Goal: Information Seeking & Learning: Learn about a topic

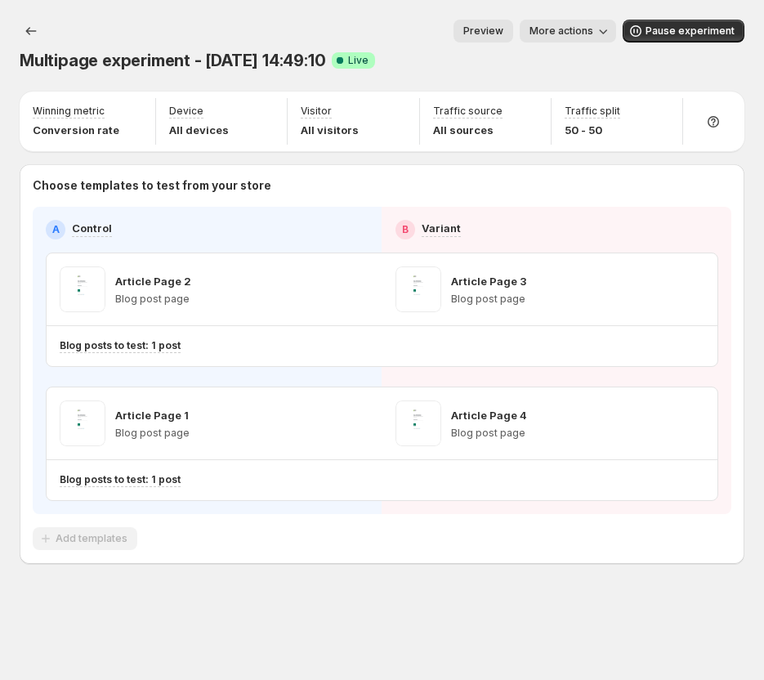
click at [492, 29] on span "Preview" at bounding box center [483, 31] width 40 height 13
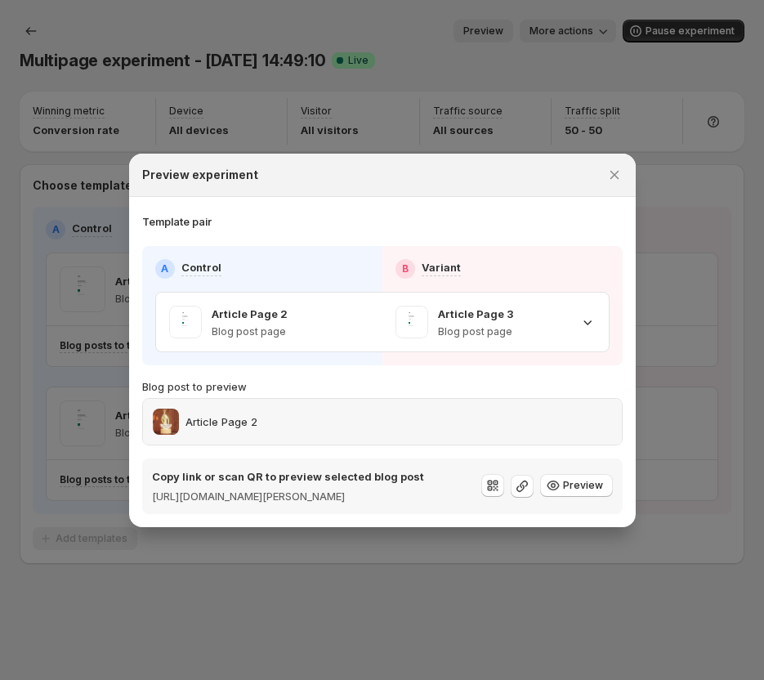
click at [524, 414] on div "Article Page 2" at bounding box center [382, 422] width 459 height 26
click at [585, 320] on icon ":r2i:" at bounding box center [587, 322] width 8 height 5
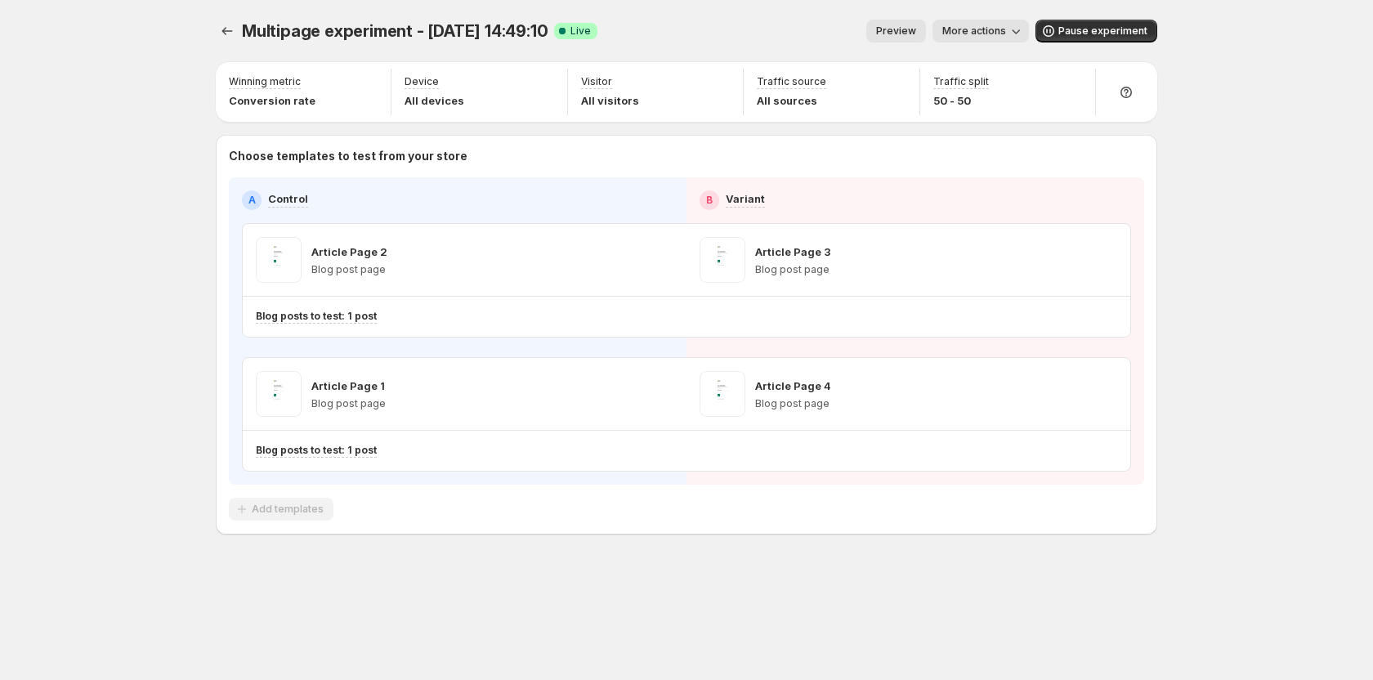
click at [890, 31] on span "Preview" at bounding box center [896, 31] width 40 height 13
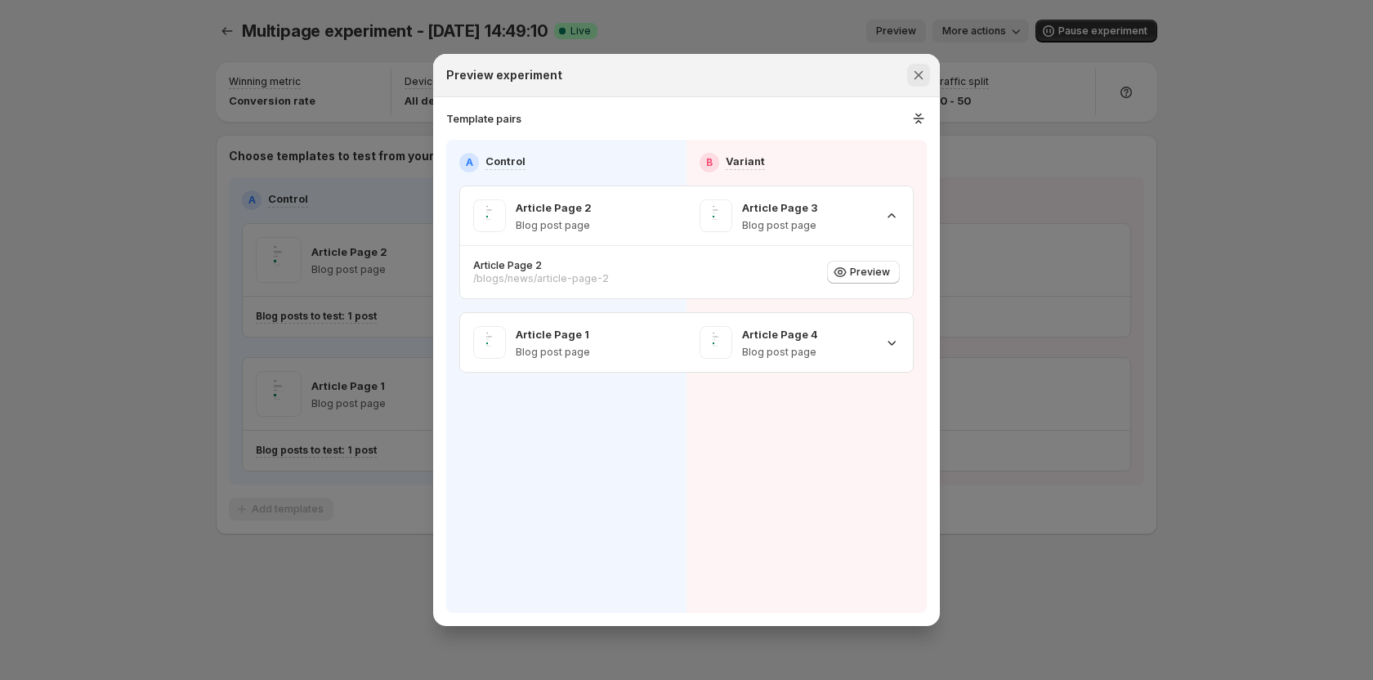
click at [917, 69] on icon "Close" at bounding box center [918, 75] width 16 height 16
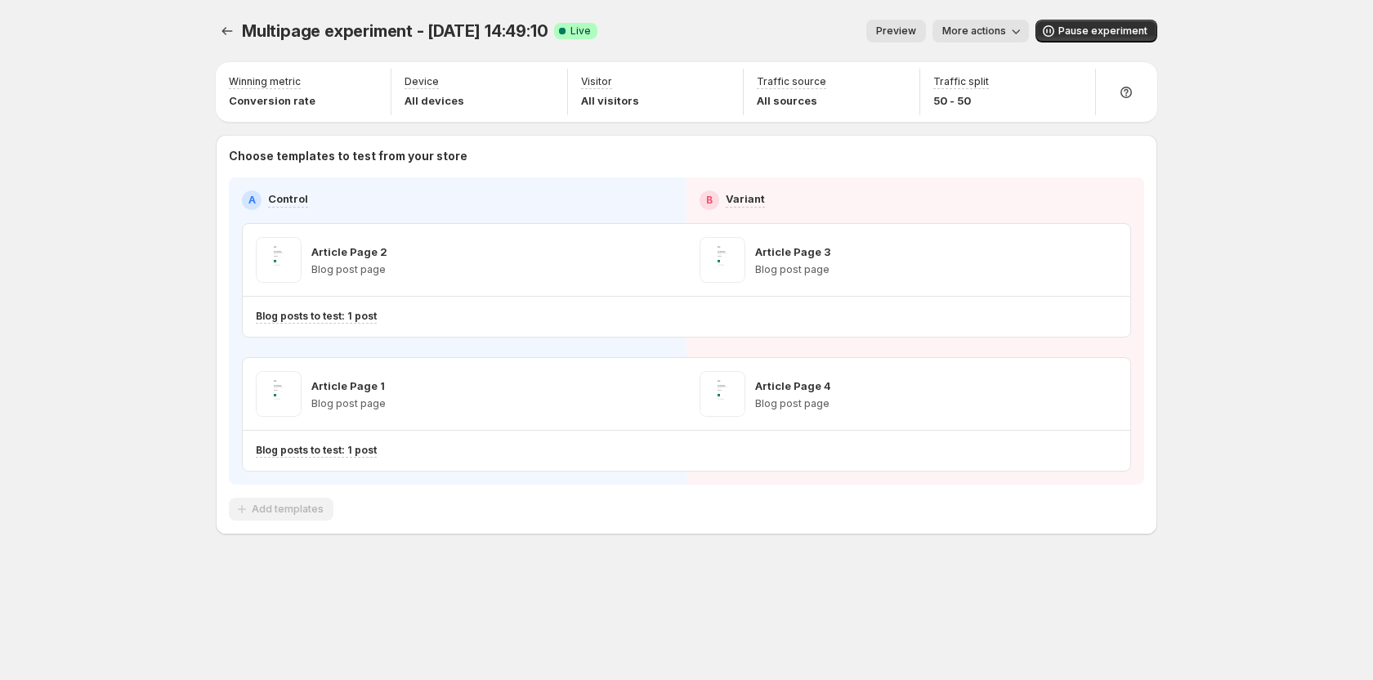
click at [912, 29] on span "Preview" at bounding box center [896, 31] width 40 height 13
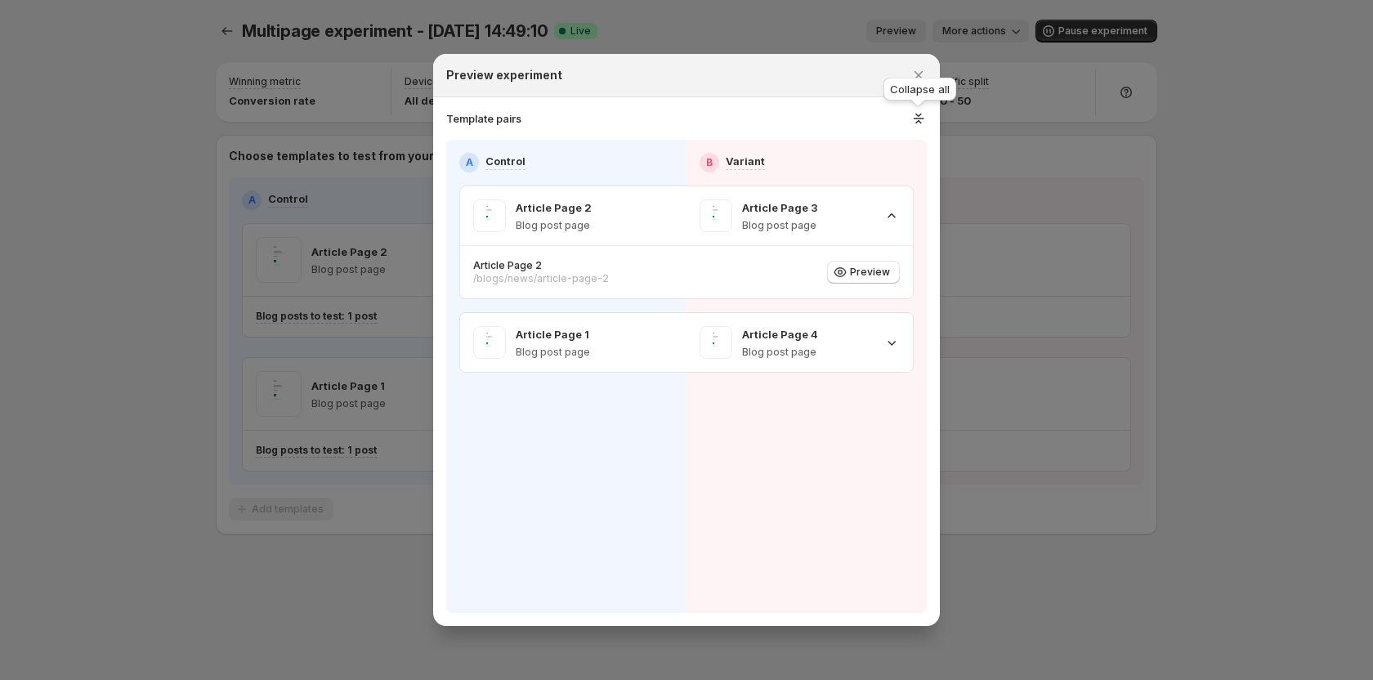
click at [920, 113] on icon ":r2b:" at bounding box center [918, 118] width 17 height 16
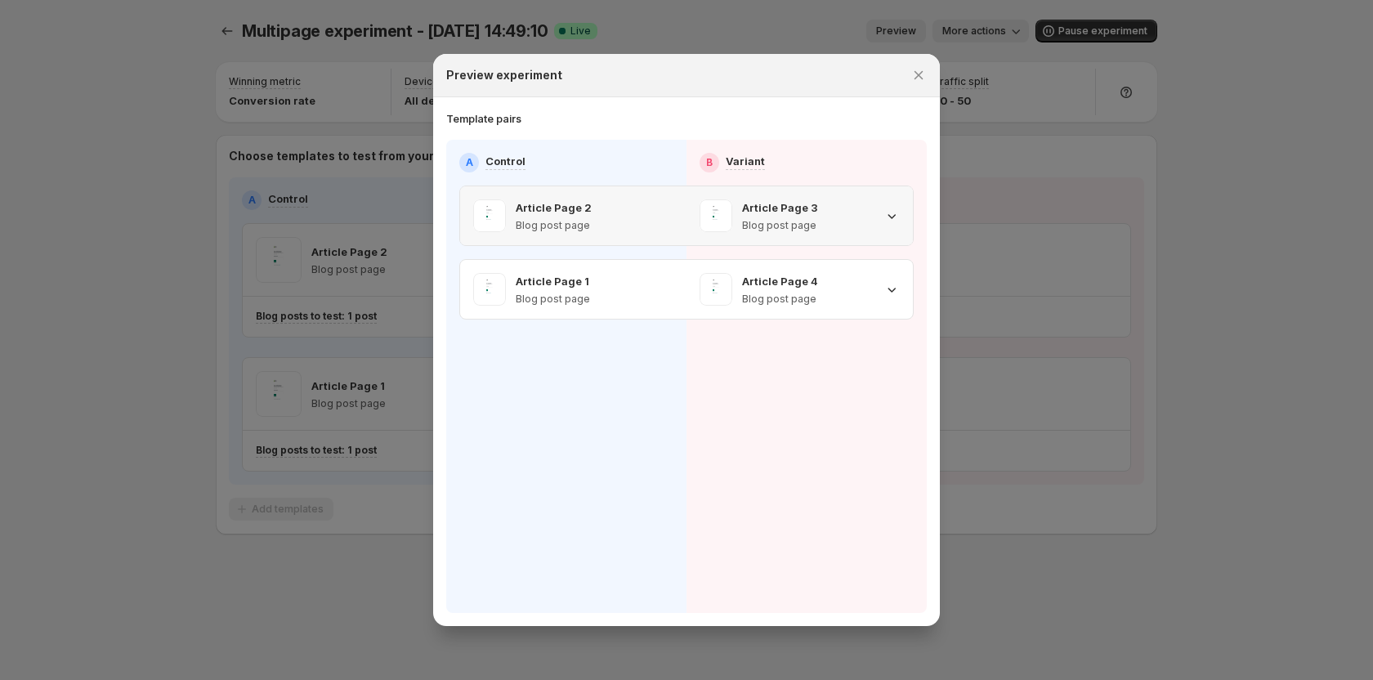
click at [902, 212] on div "Article Page 3 Blog post page" at bounding box center [799, 215] width 226 height 59
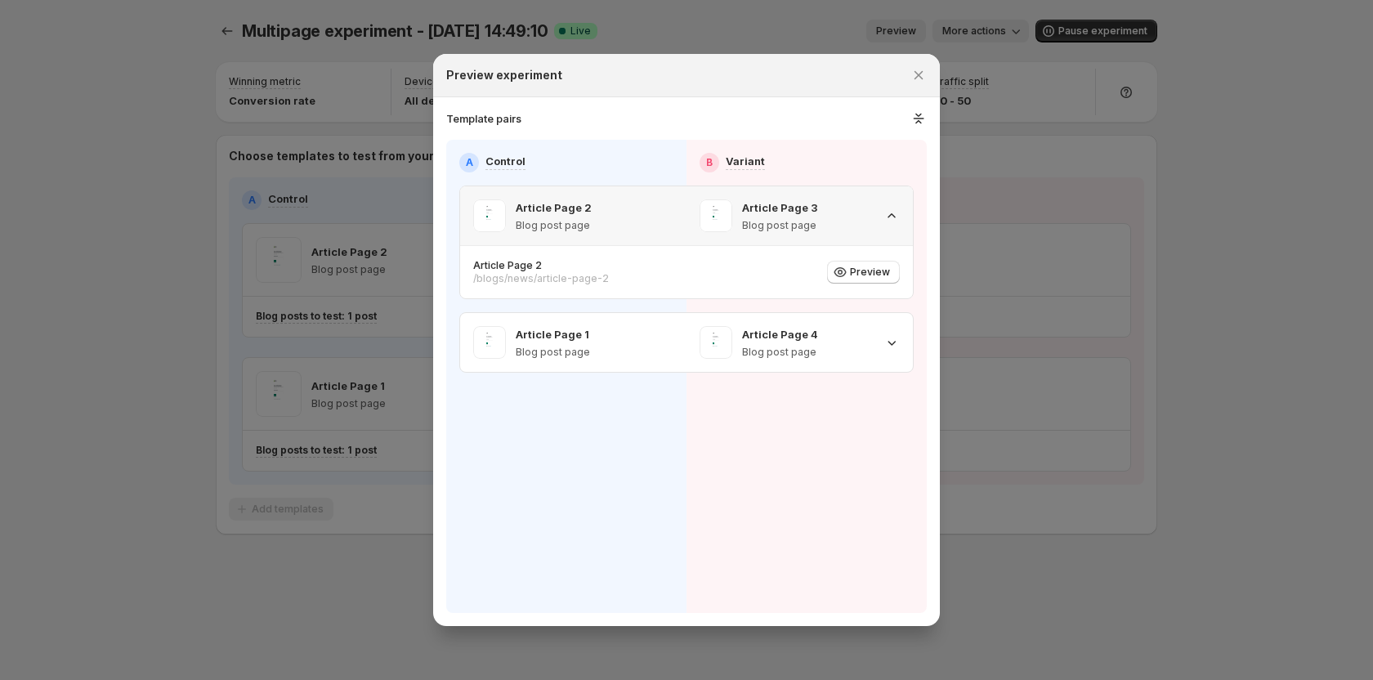
click at [893, 217] on icon ":r2b:" at bounding box center [891, 216] width 16 height 16
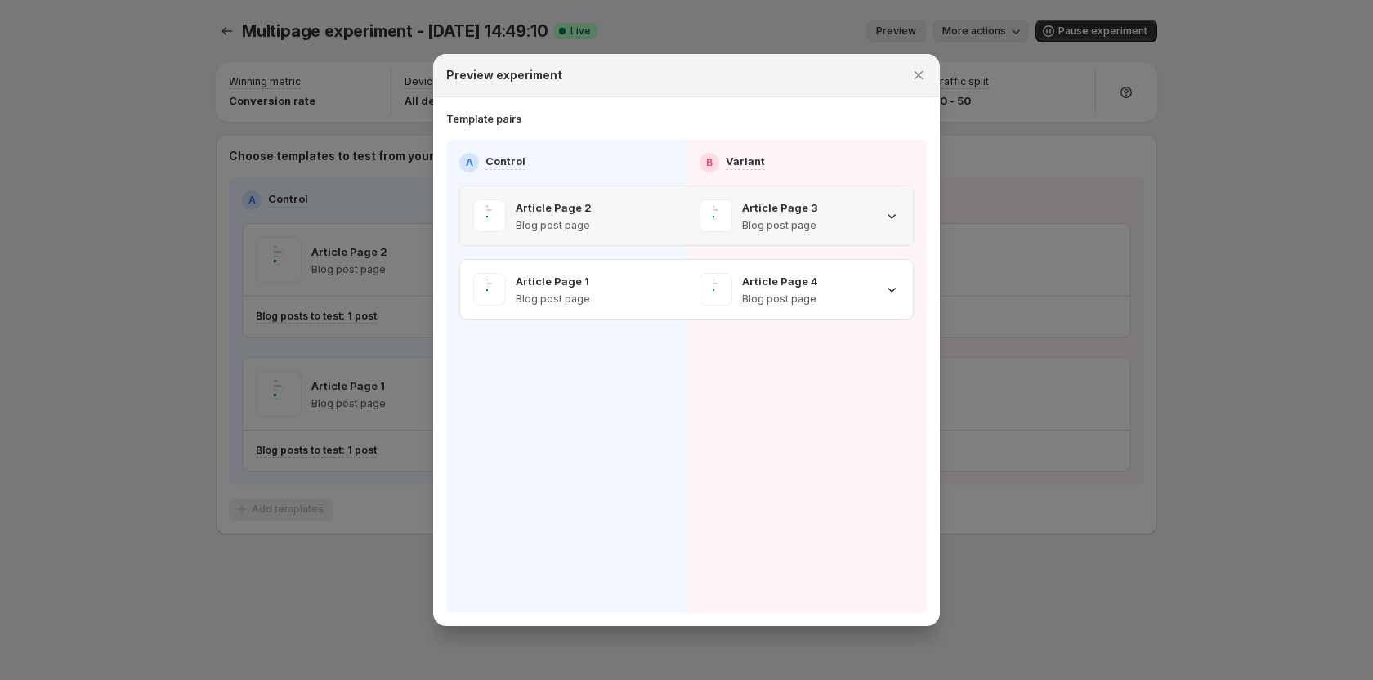
click at [893, 217] on icon ":r2b:" at bounding box center [892, 216] width 8 height 5
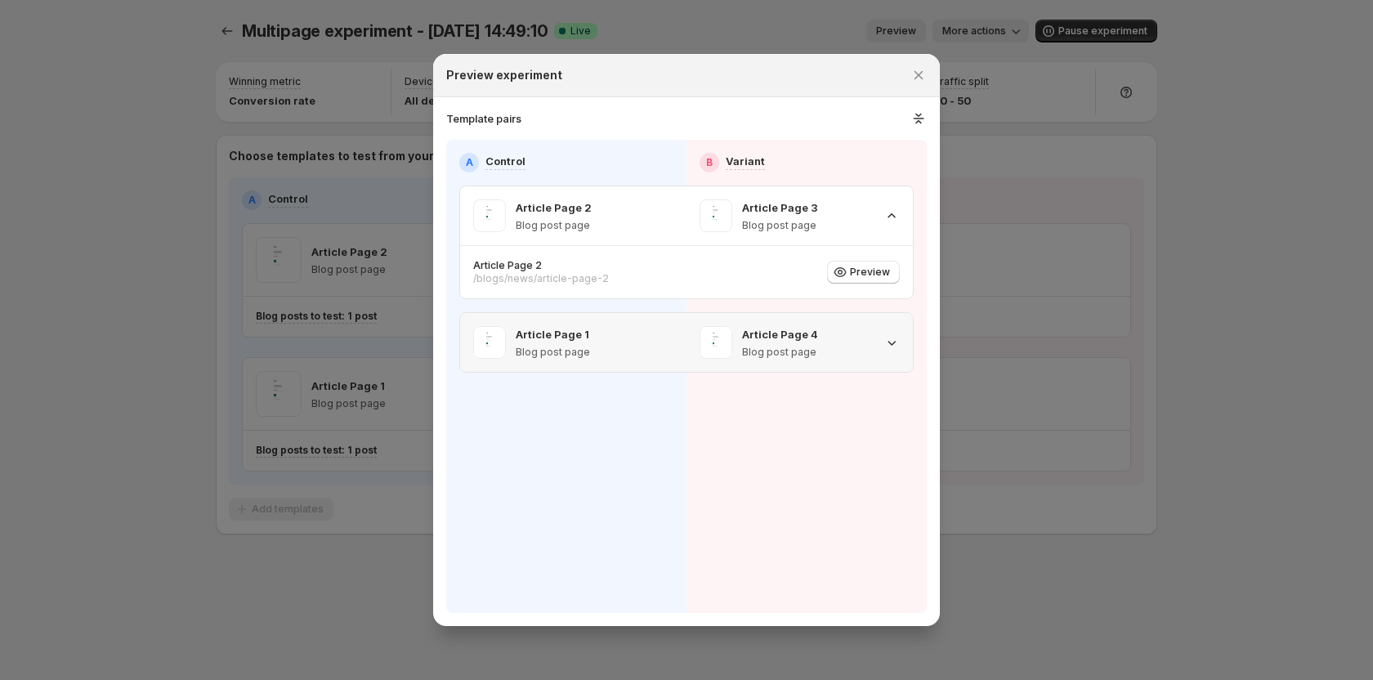
click at [883, 341] on icon ":r2b:" at bounding box center [891, 342] width 16 height 16
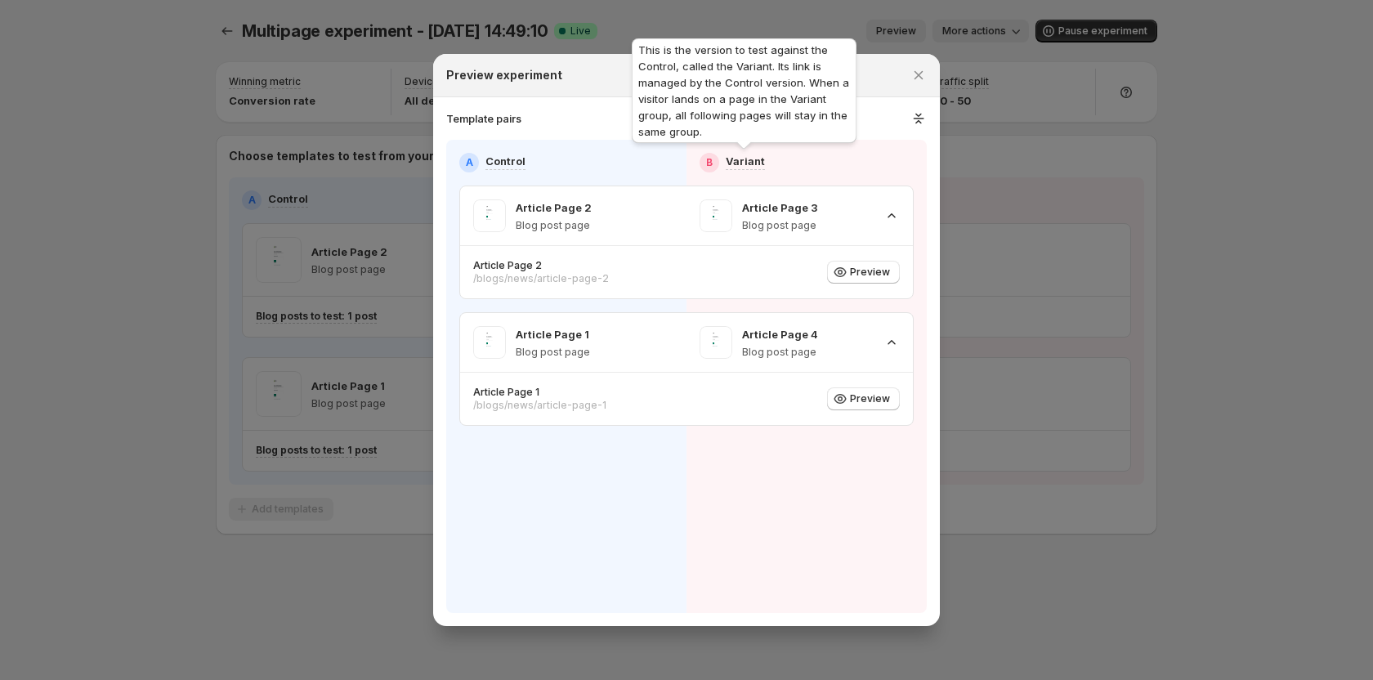
click at [746, 165] on p "Variant" at bounding box center [745, 161] width 39 height 16
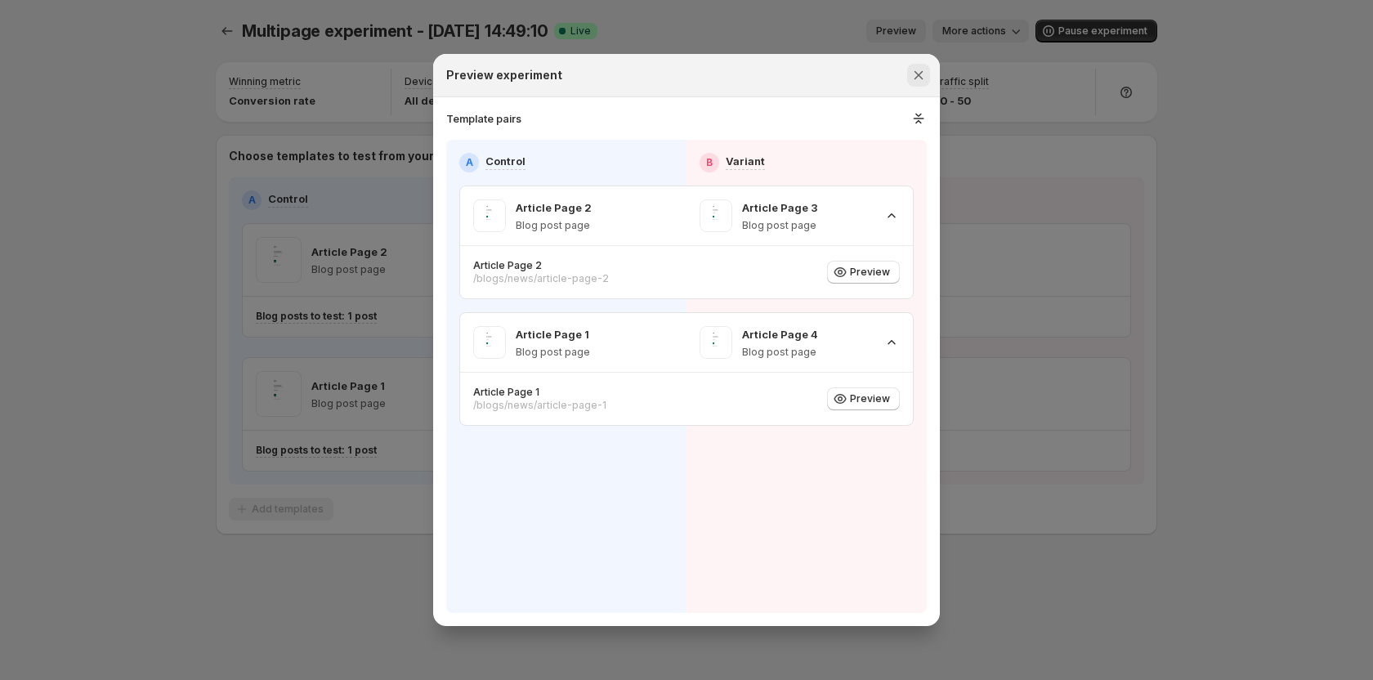
click at [923, 77] on icon "Close" at bounding box center [918, 75] width 16 height 16
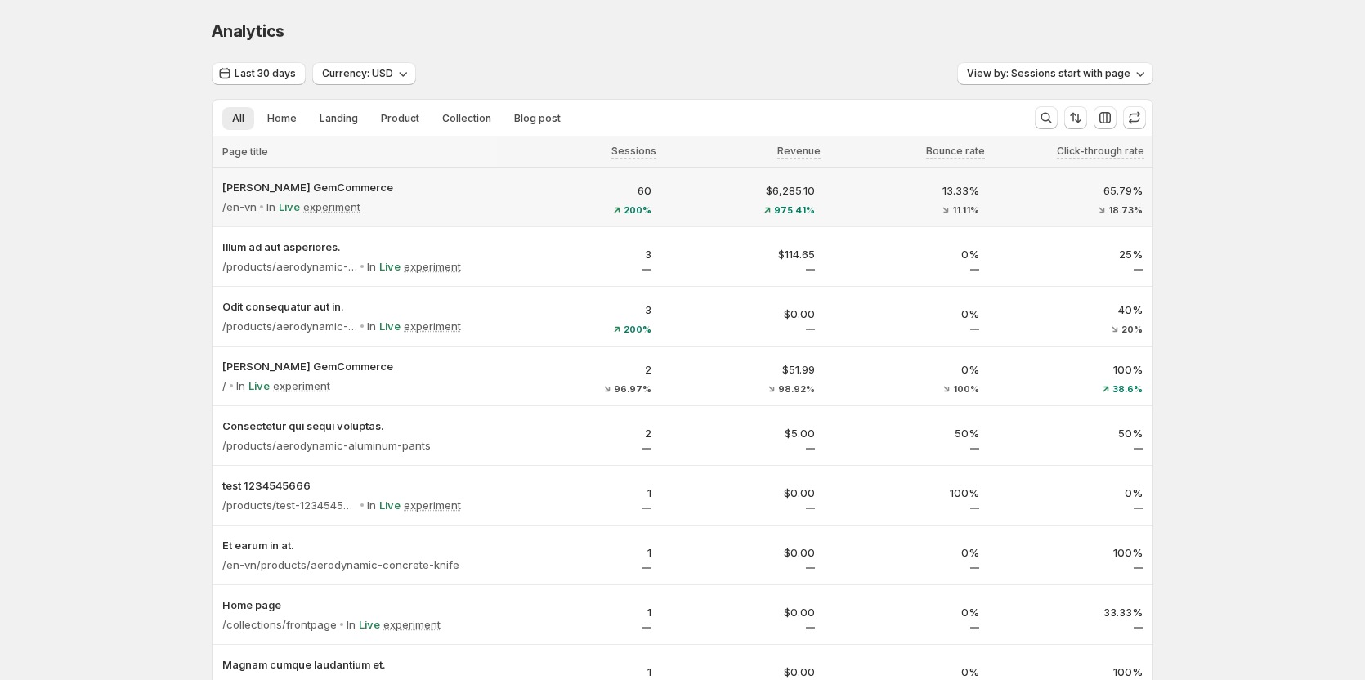
click at [576, 175] on div "60 200%" at bounding box center [579, 197] width 164 height 52
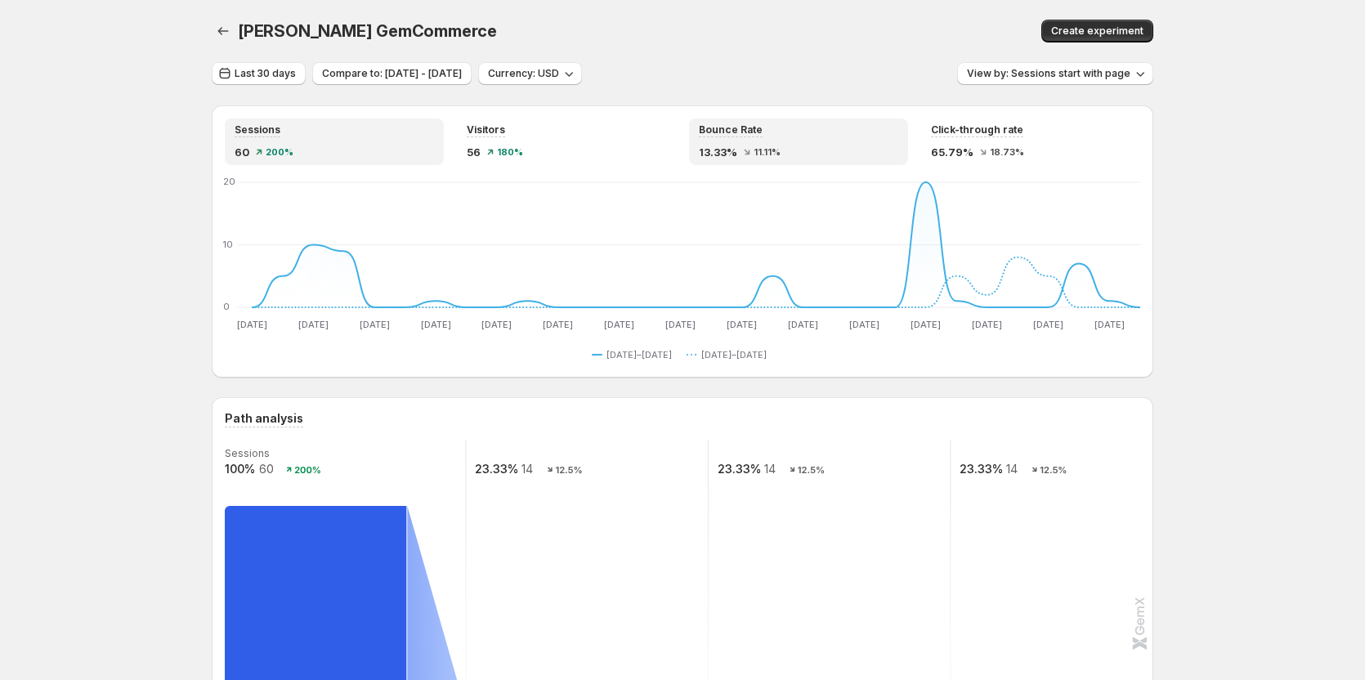
click at [771, 138] on div "Bounce Rate 13.33% 11.11%" at bounding box center [798, 141] width 199 height 37
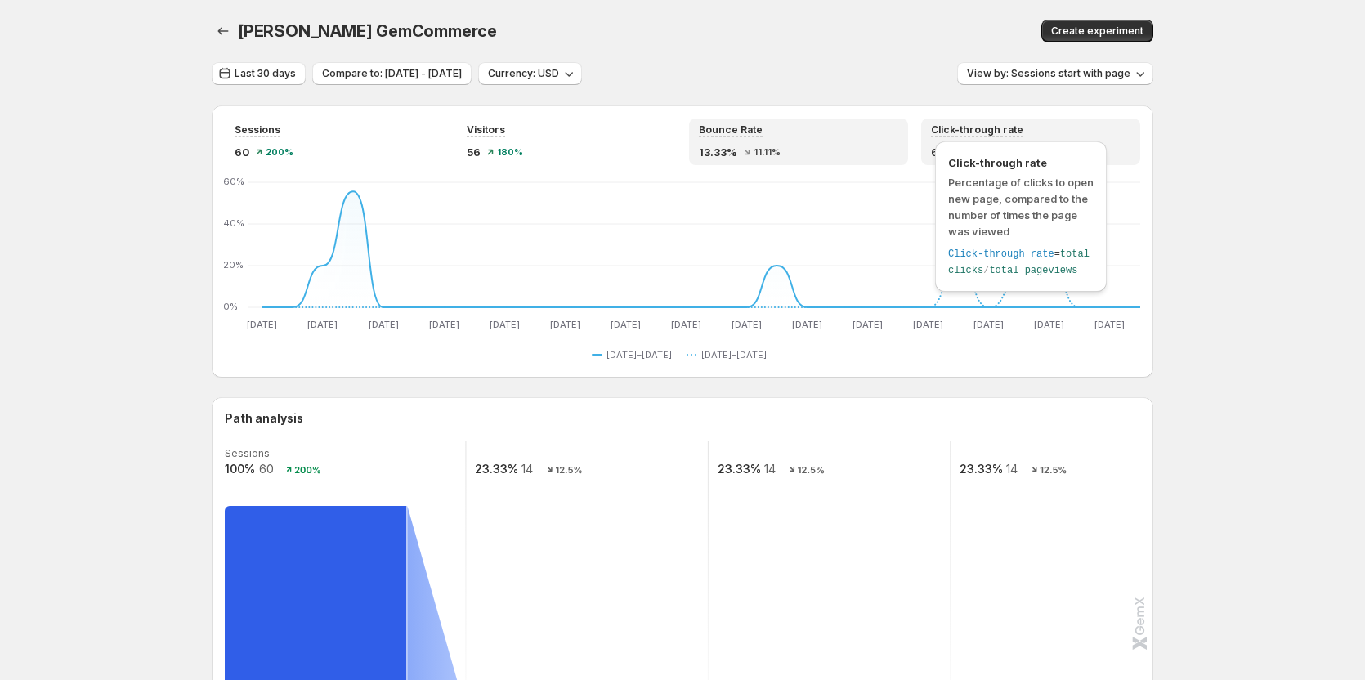
click at [994, 131] on span "Click-through rate" at bounding box center [977, 129] width 92 height 13
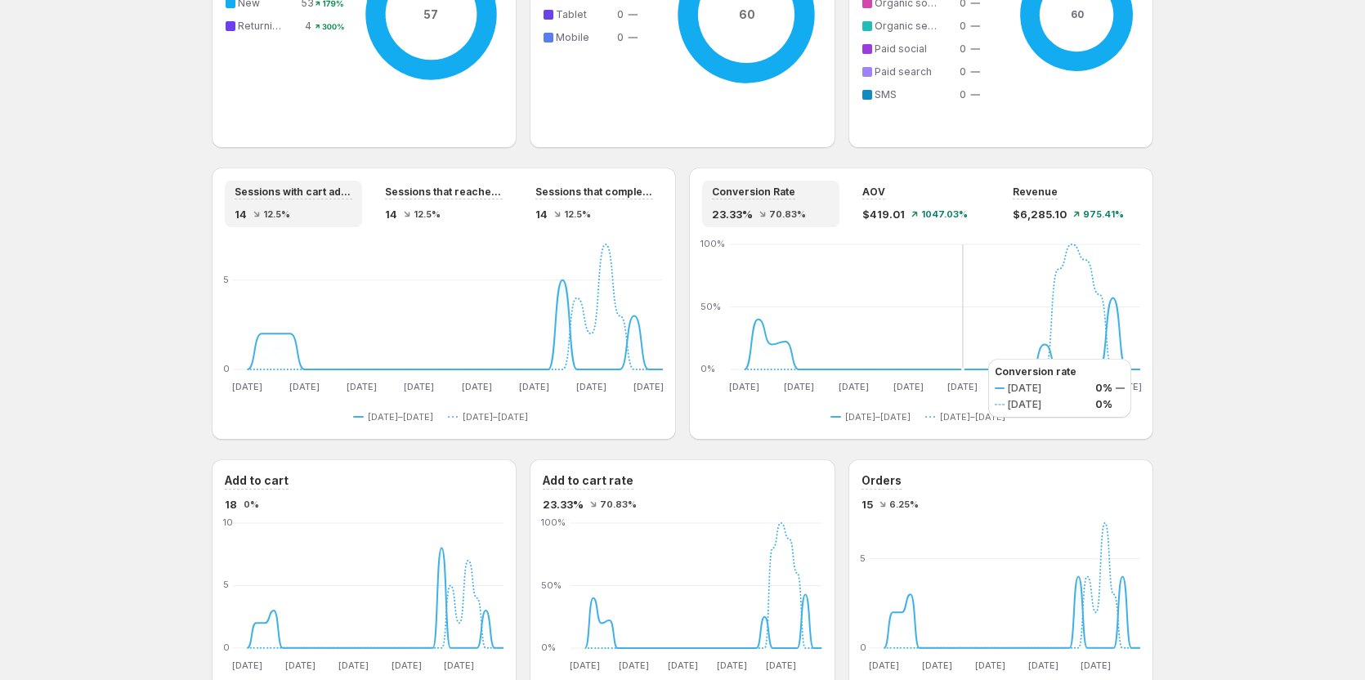
scroll to position [1307, 0]
